Goal: Task Accomplishment & Management: Manage account settings

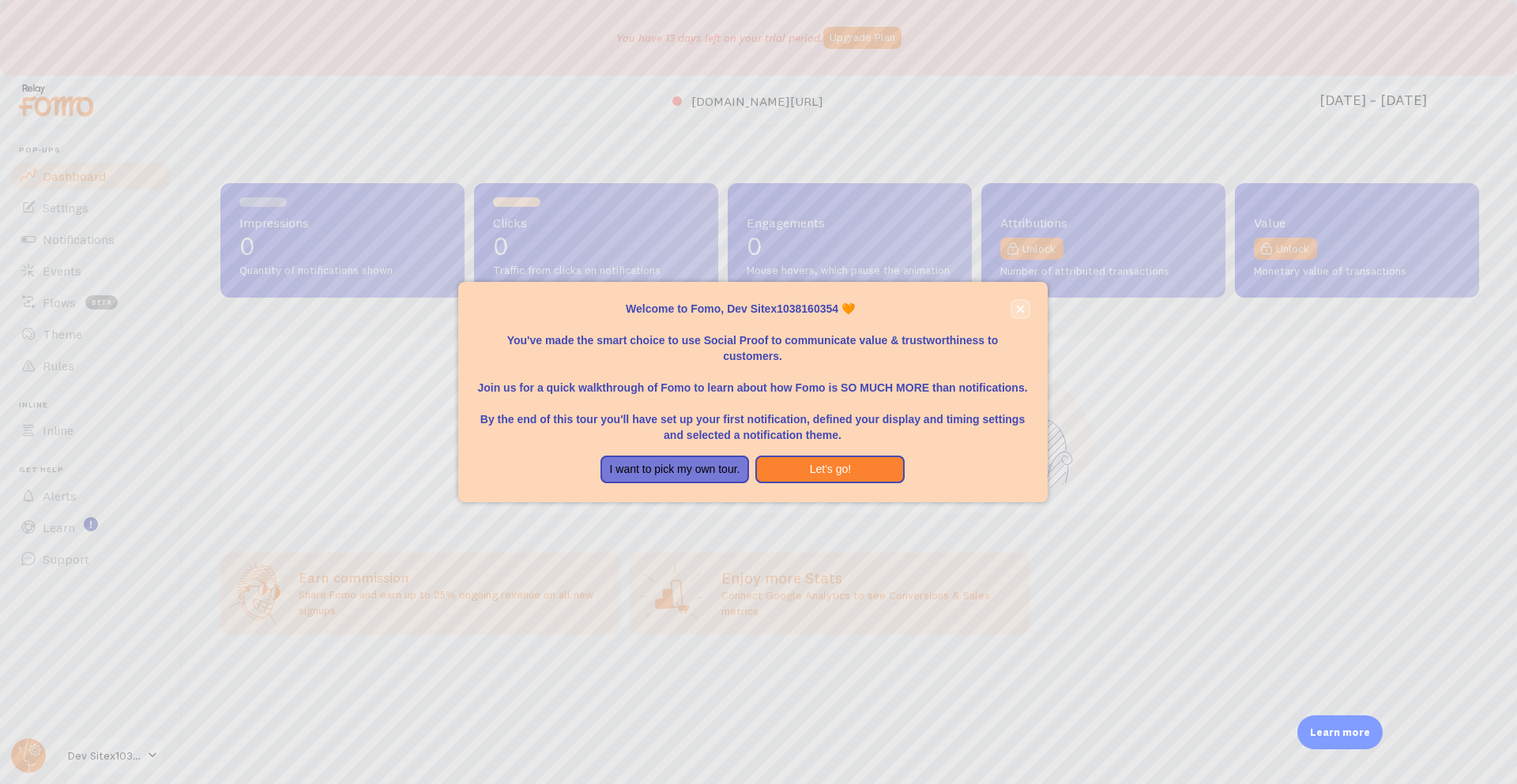
click at [1023, 305] on icon "close," at bounding box center [1020, 309] width 9 height 9
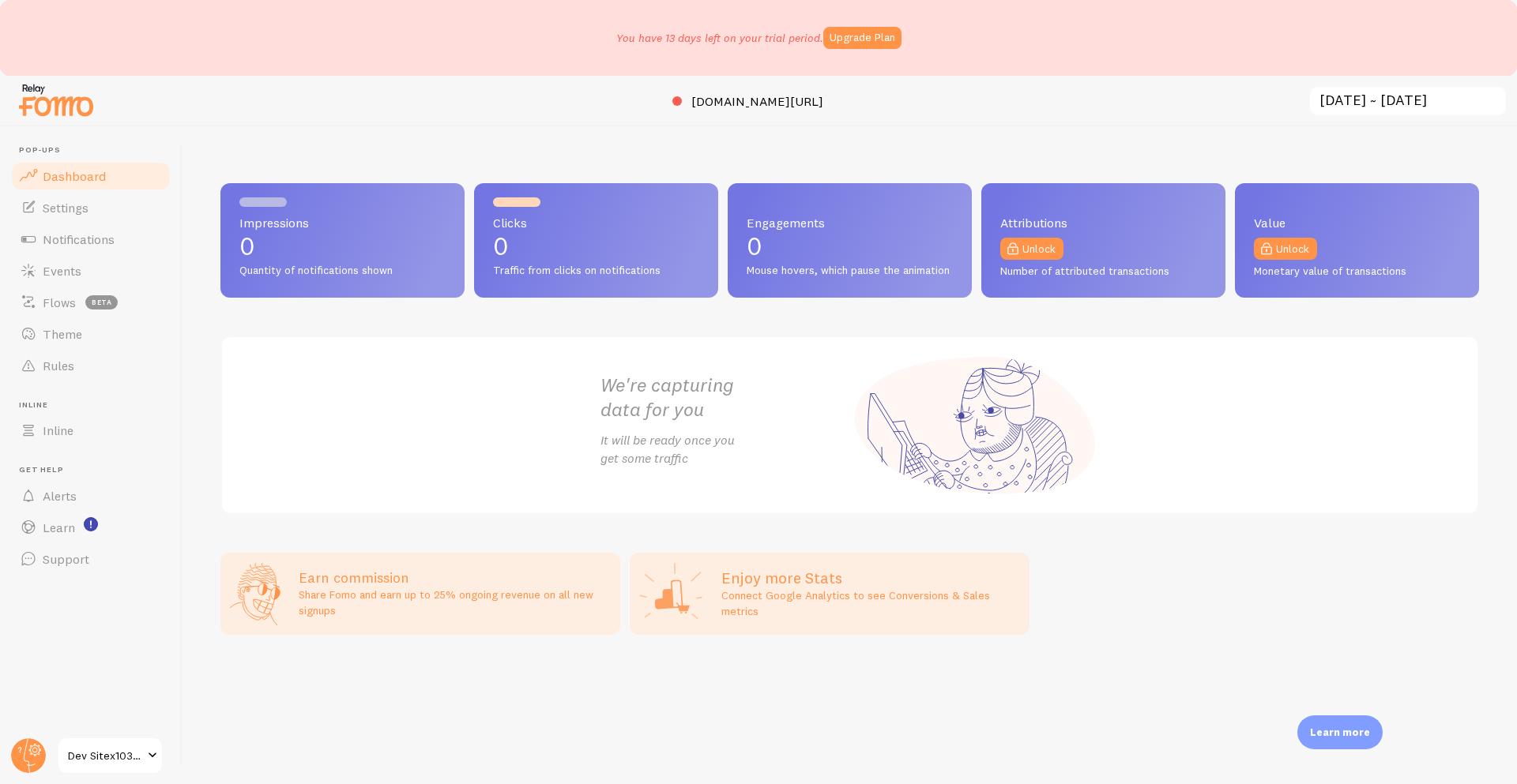
click at [82, 754] on span "Dev Sitex1038160354" at bounding box center [105, 755] width 75 height 19
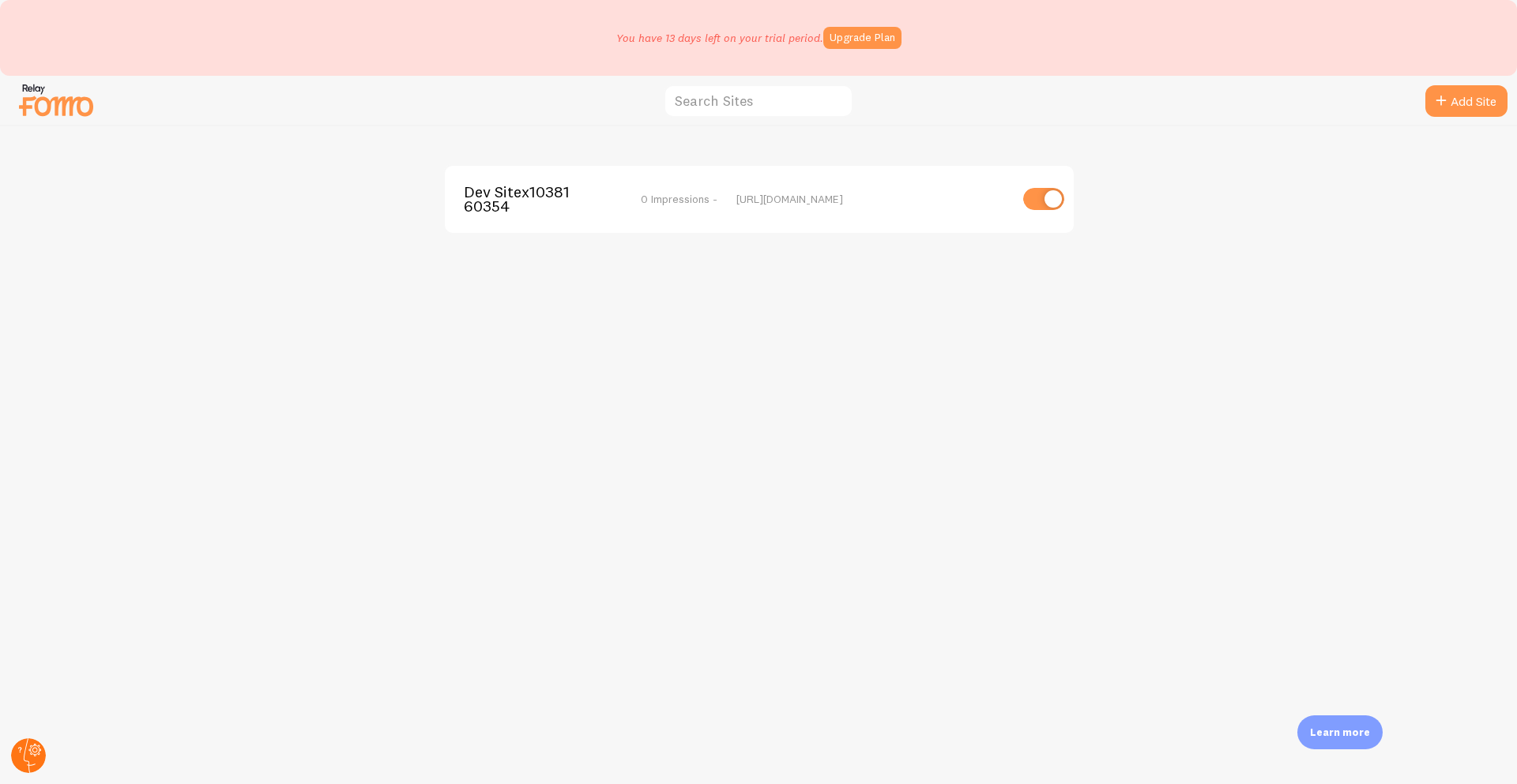
click at [25, 754] on circle at bounding box center [28, 756] width 35 height 35
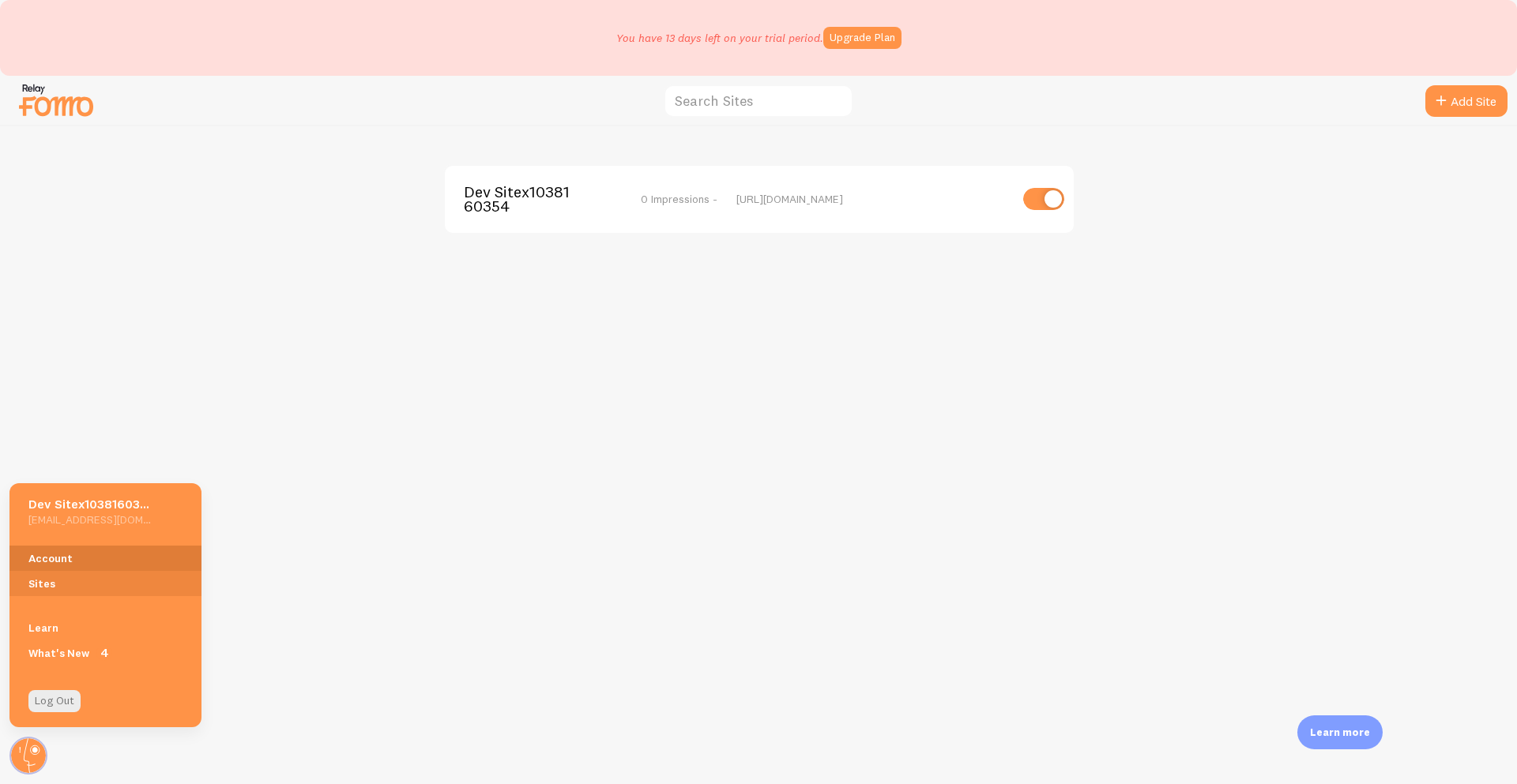
click at [80, 554] on link "Account" at bounding box center [106, 558] width 192 height 25
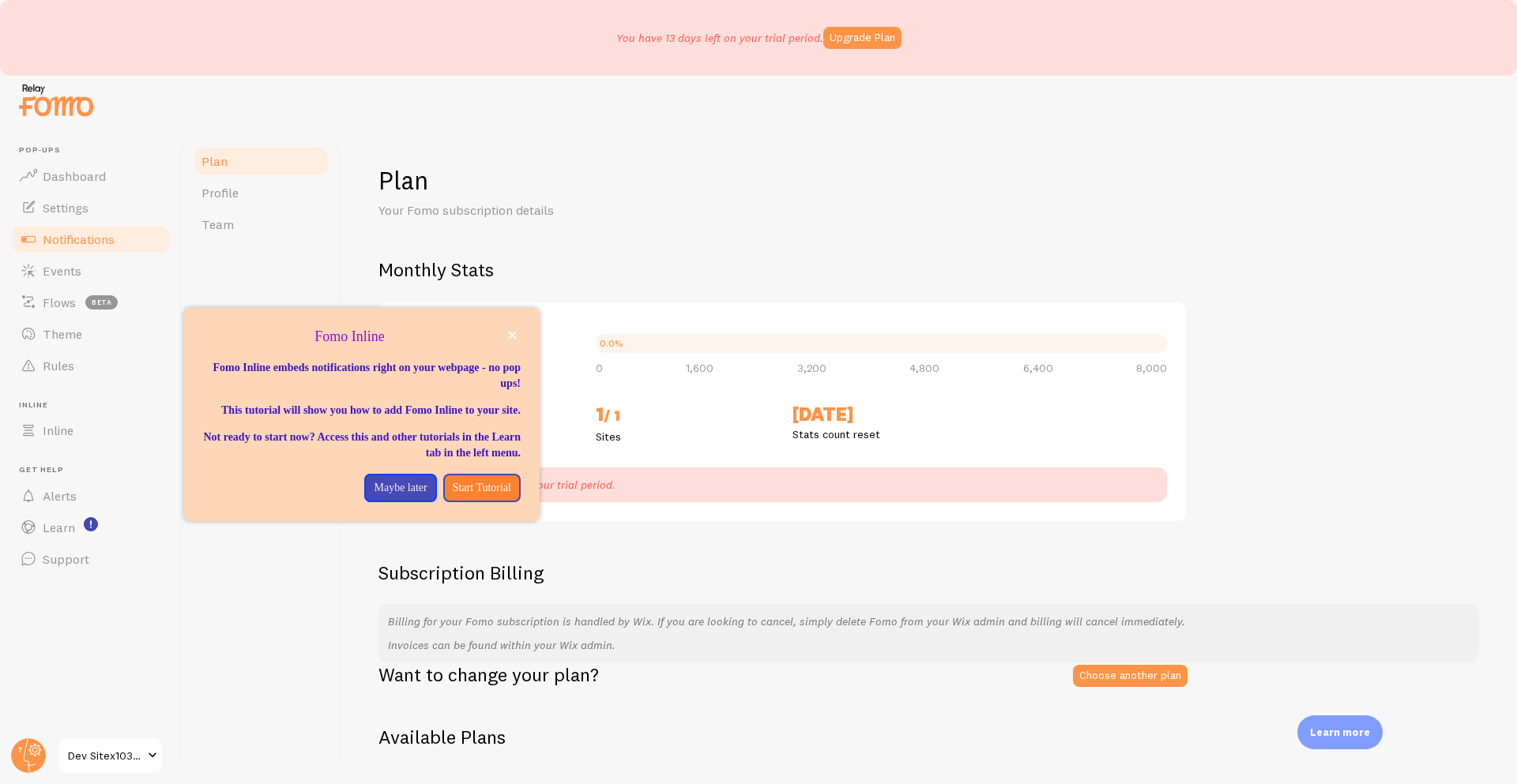
click at [102, 240] on span "Notifications" at bounding box center [78, 239] width 72 height 16
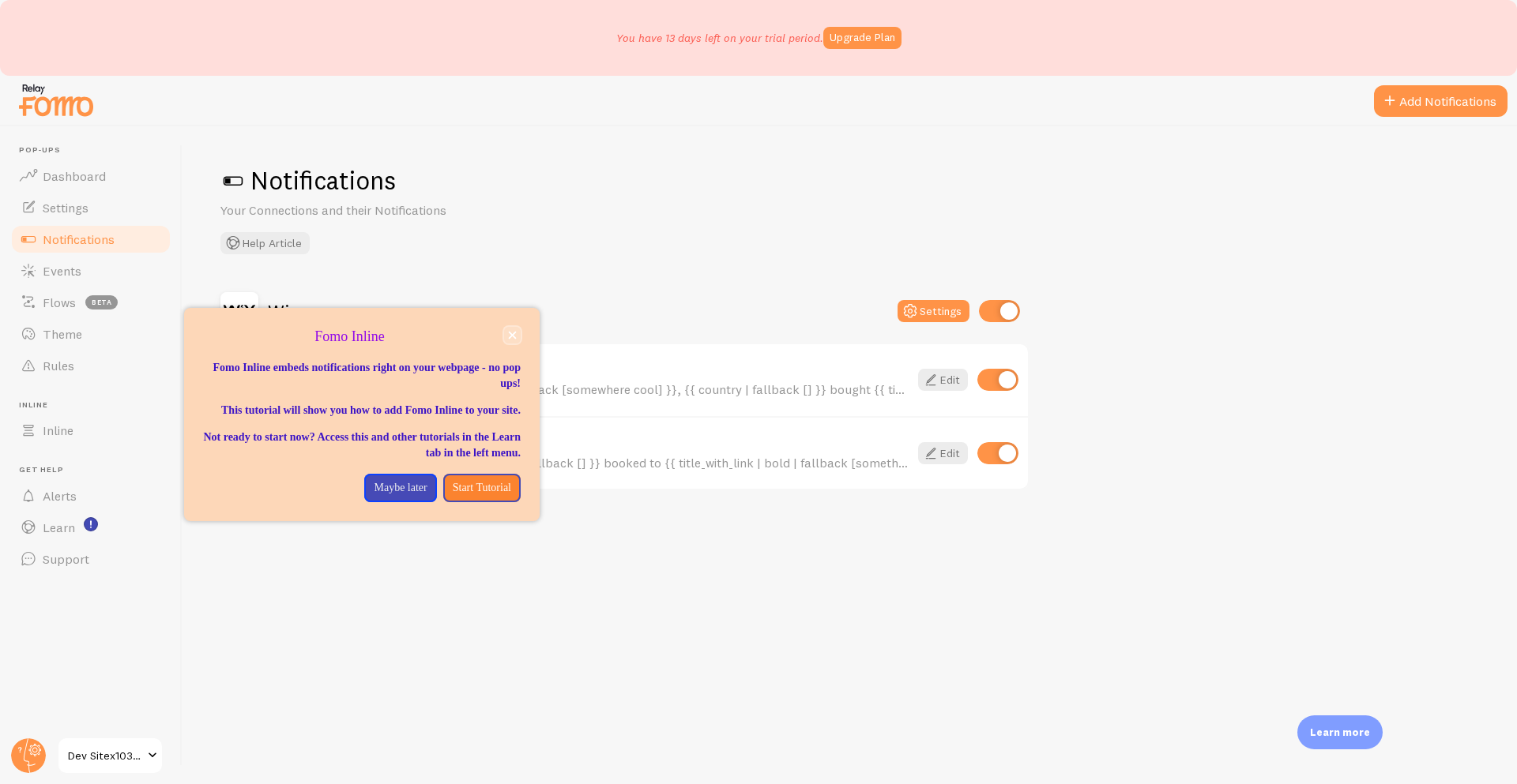
click at [513, 335] on icon "close," at bounding box center [513, 336] width 8 height 8
